Goal: Task Accomplishment & Management: Manage account settings

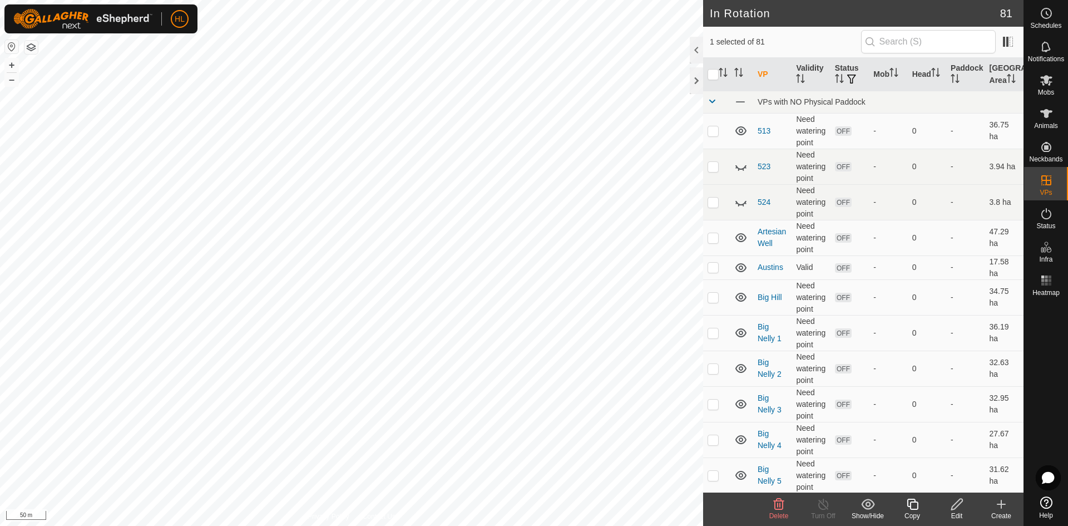
checkbox input "true"
checkbox input "false"
checkbox input "true"
checkbox input "false"
checkbox input "true"
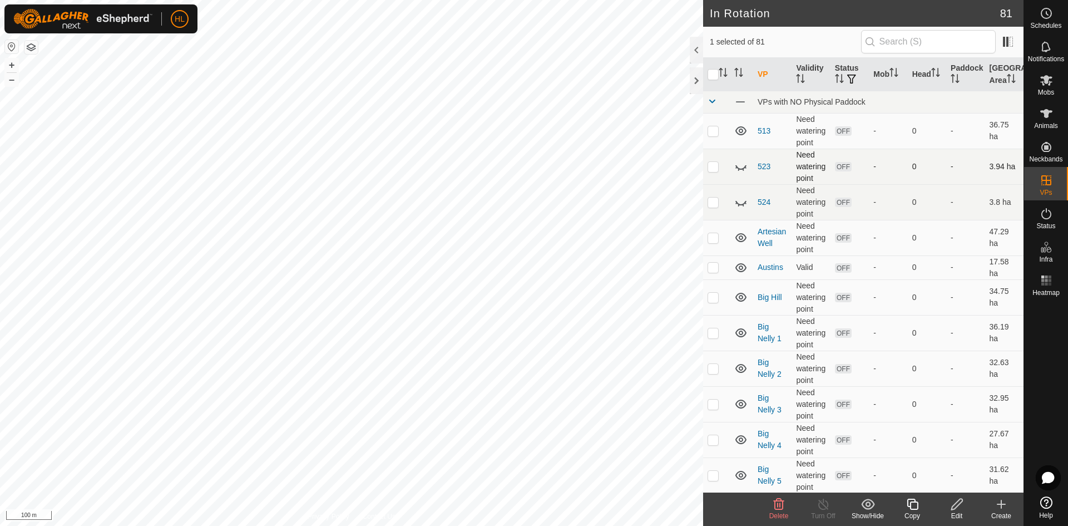
checkbox input "false"
